Goal: Task Accomplishment & Management: Manage account settings

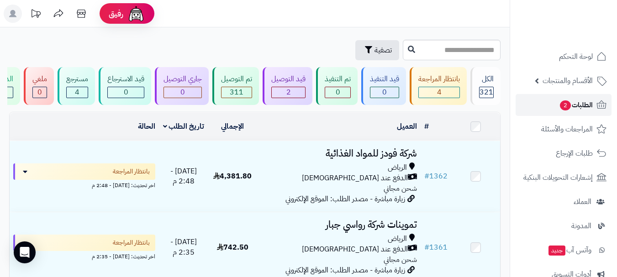
click at [556, 113] on link "الطلبات 2" at bounding box center [564, 105] width 96 height 22
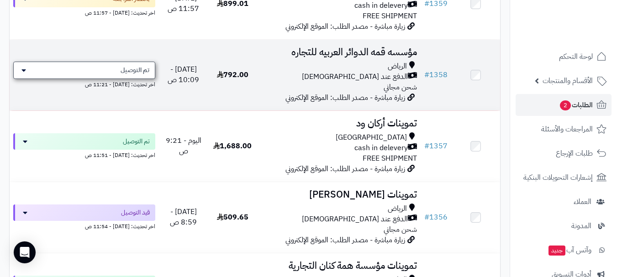
scroll to position [365, 0]
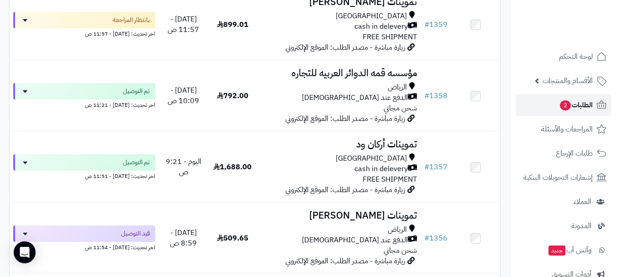
click at [537, 107] on link "الطلبات 2" at bounding box center [564, 105] width 96 height 22
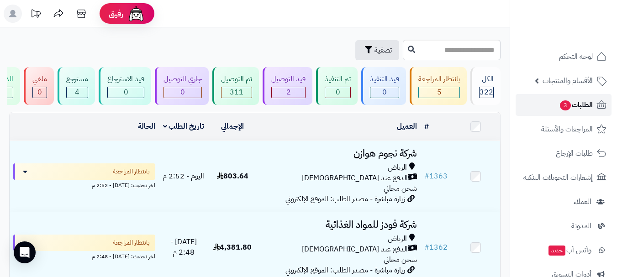
click at [561, 111] on span "الطلبات 3" at bounding box center [576, 105] width 34 height 13
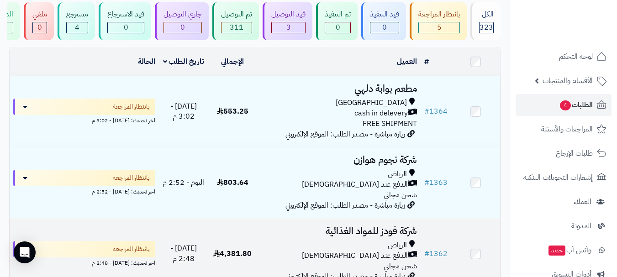
scroll to position [91, 0]
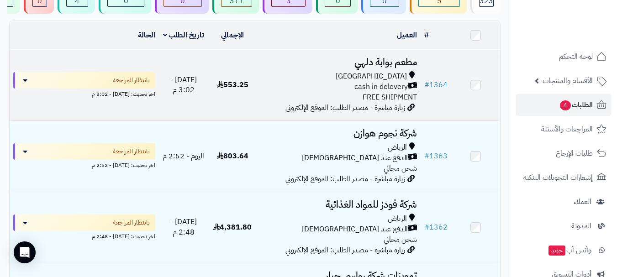
click at [346, 89] on div "cash in delevery" at bounding box center [339, 87] width 156 height 11
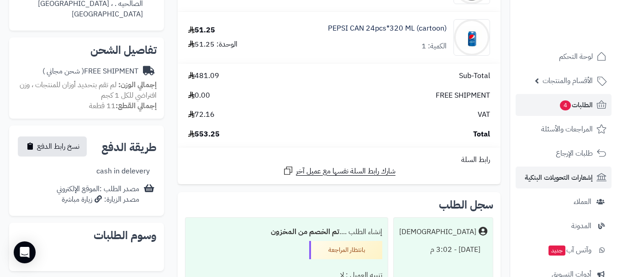
scroll to position [183, 0]
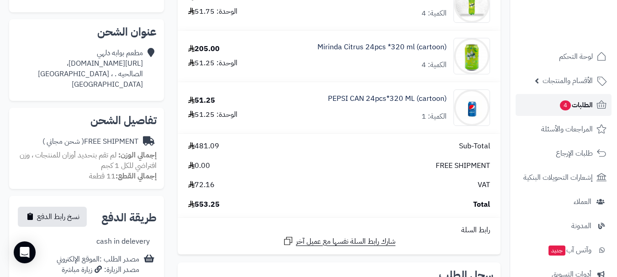
click at [583, 108] on span "الطلبات 4" at bounding box center [576, 105] width 34 height 13
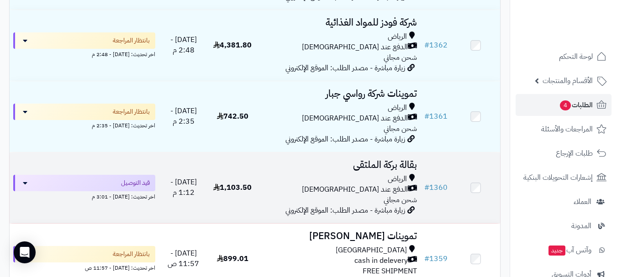
scroll to position [274, 0]
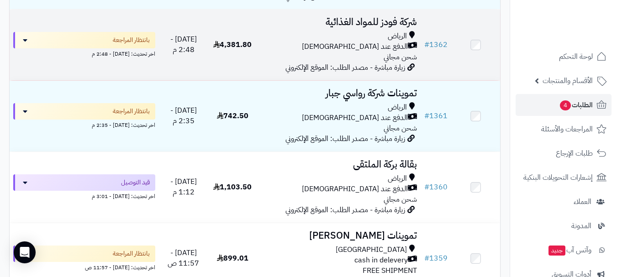
click at [256, 64] on td "4,381.80" at bounding box center [232, 45] width 49 height 71
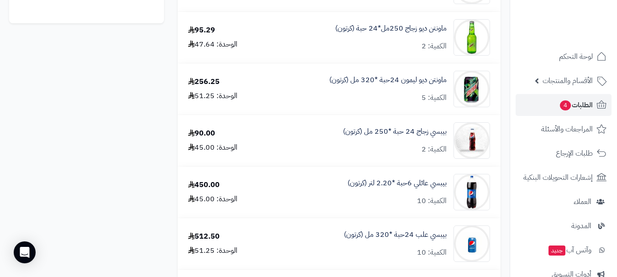
scroll to position [502, 0]
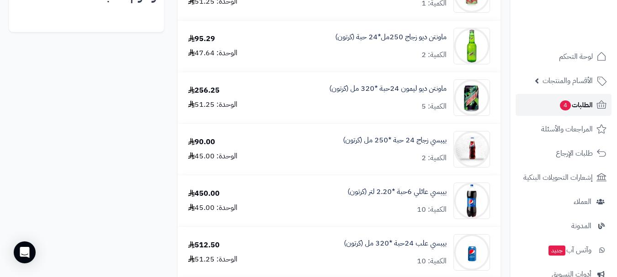
click at [578, 96] on link "الطلبات 4" at bounding box center [564, 105] width 96 height 22
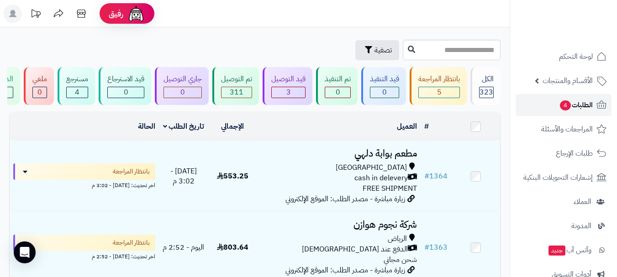
click at [581, 100] on span "الطلبات 4" at bounding box center [576, 105] width 34 height 13
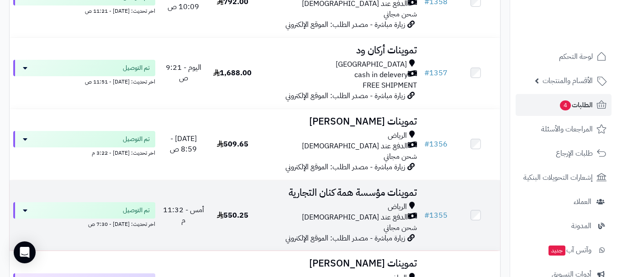
scroll to position [639, 0]
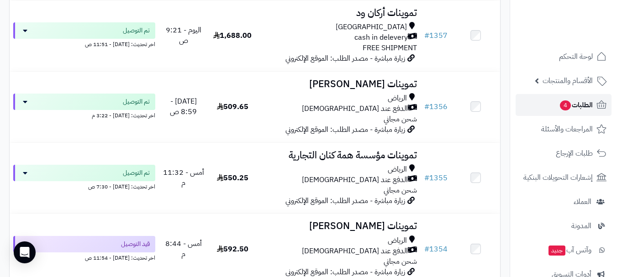
click at [572, 109] on span "الطلبات 4" at bounding box center [576, 105] width 34 height 13
